Goal: Entertainment & Leisure: Consume media (video, audio)

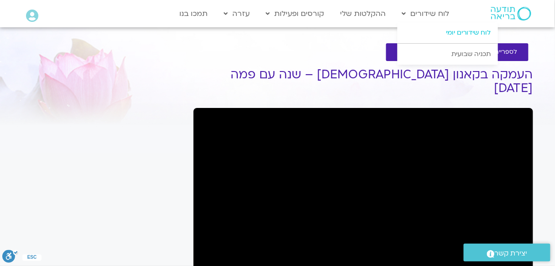
click at [453, 35] on link "לוח שידורים יומי" at bounding box center [447, 32] width 100 height 21
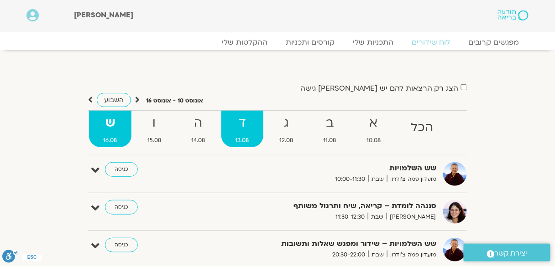
click at [236, 122] on strong "ד" at bounding box center [242, 123] width 42 height 21
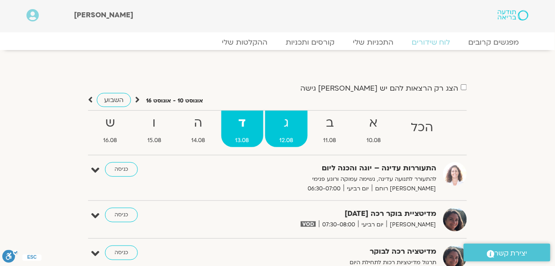
click at [284, 120] on strong "ג" at bounding box center [286, 123] width 42 height 21
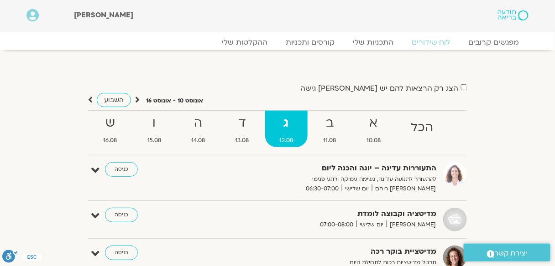
click at [284, 120] on strong "ג" at bounding box center [286, 123] width 42 height 21
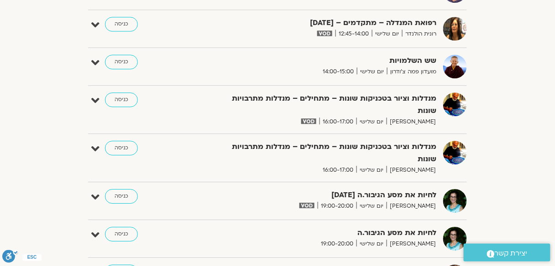
scroll to position [584, 0]
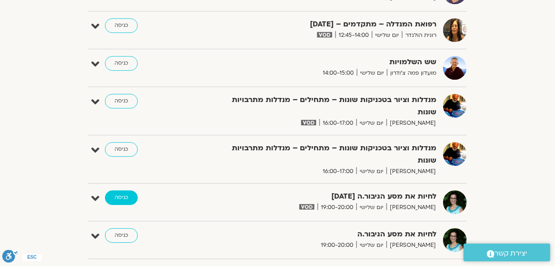
click at [117, 191] on link "כניסה" at bounding box center [121, 198] width 33 height 15
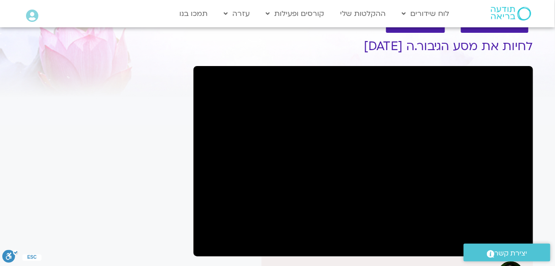
scroll to position [73, 0]
